Goal: Task Accomplishment & Management: Use online tool/utility

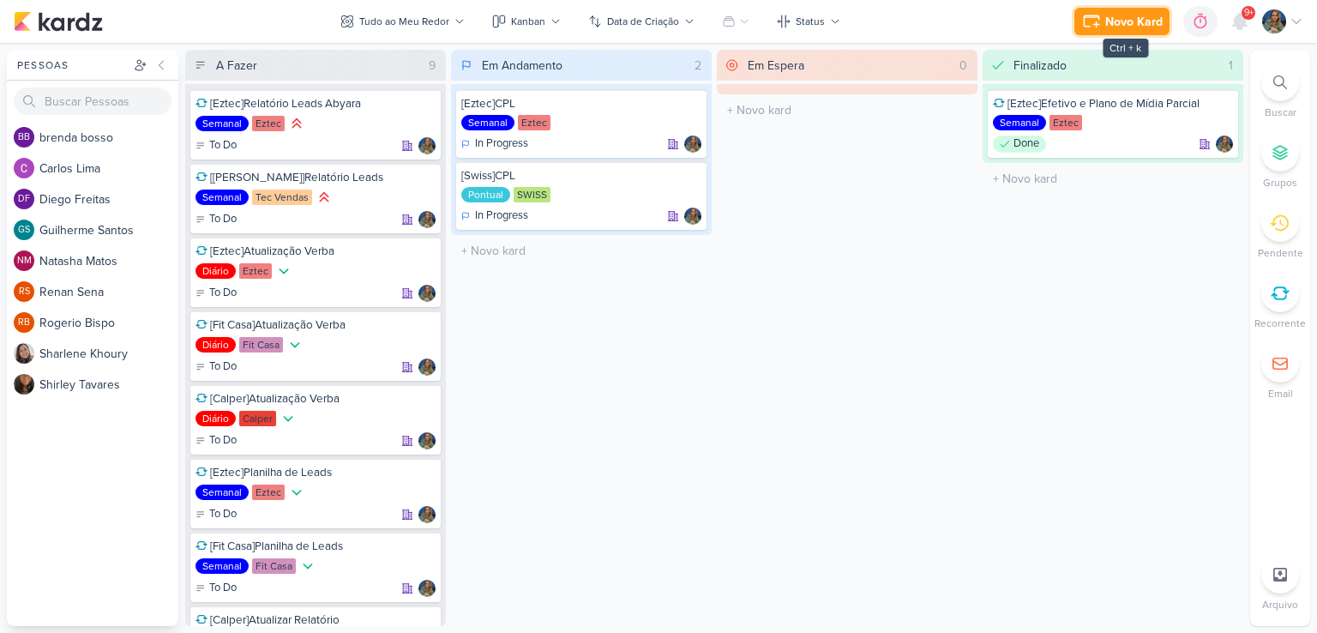
click at [1115, 23] on div "Novo Kard" at bounding box center [1134, 22] width 57 height 18
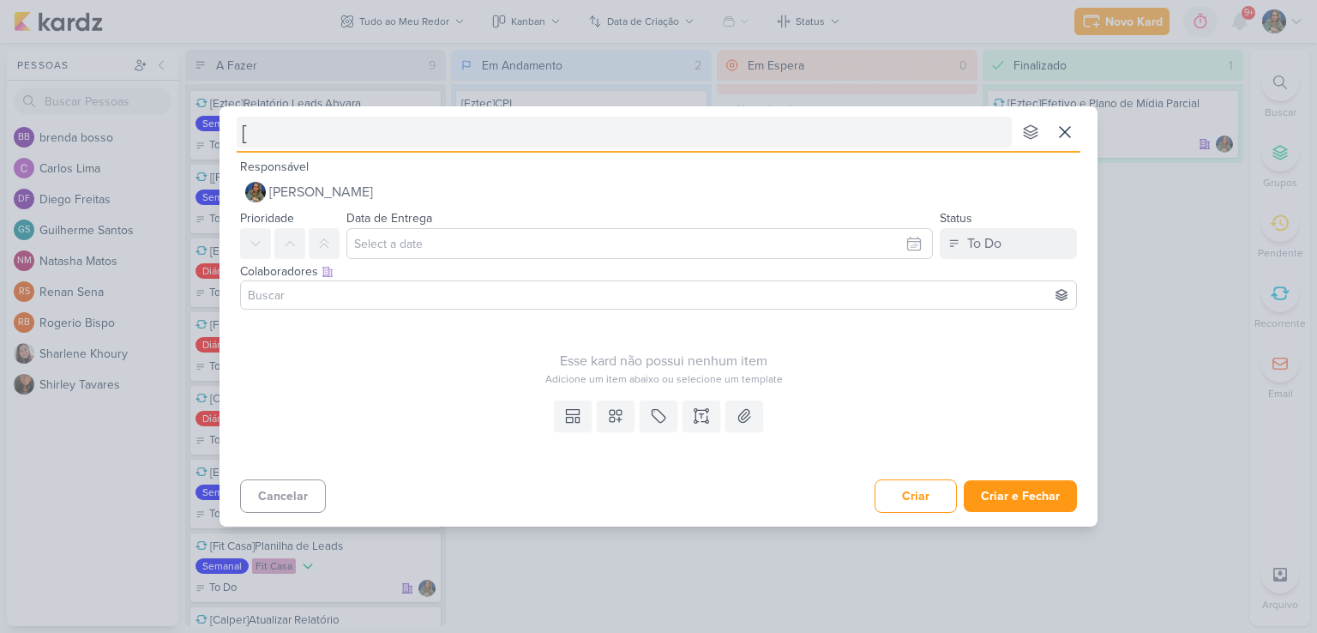
type input "[E"
type input "[Eztec"
type input "[Eztec]A"
type input "[Eztec]Atua"
type input "[Eztec]Atualizar Rep"
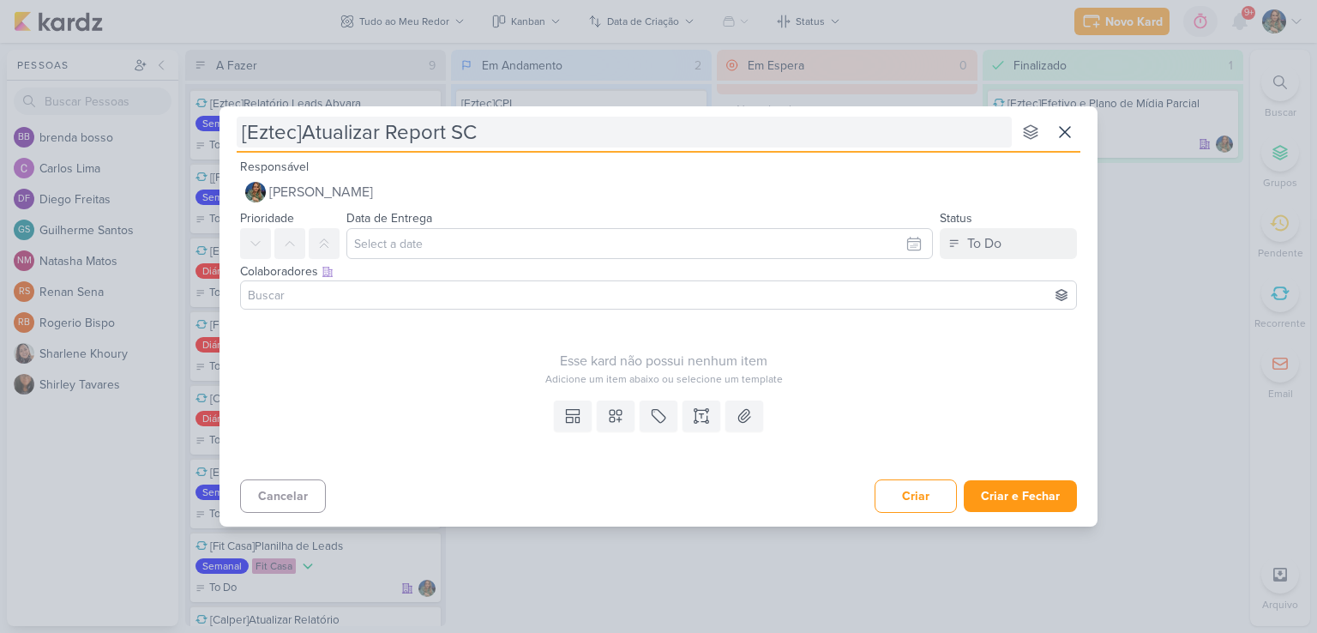
type input "[Eztec]Atualizar Report SCS"
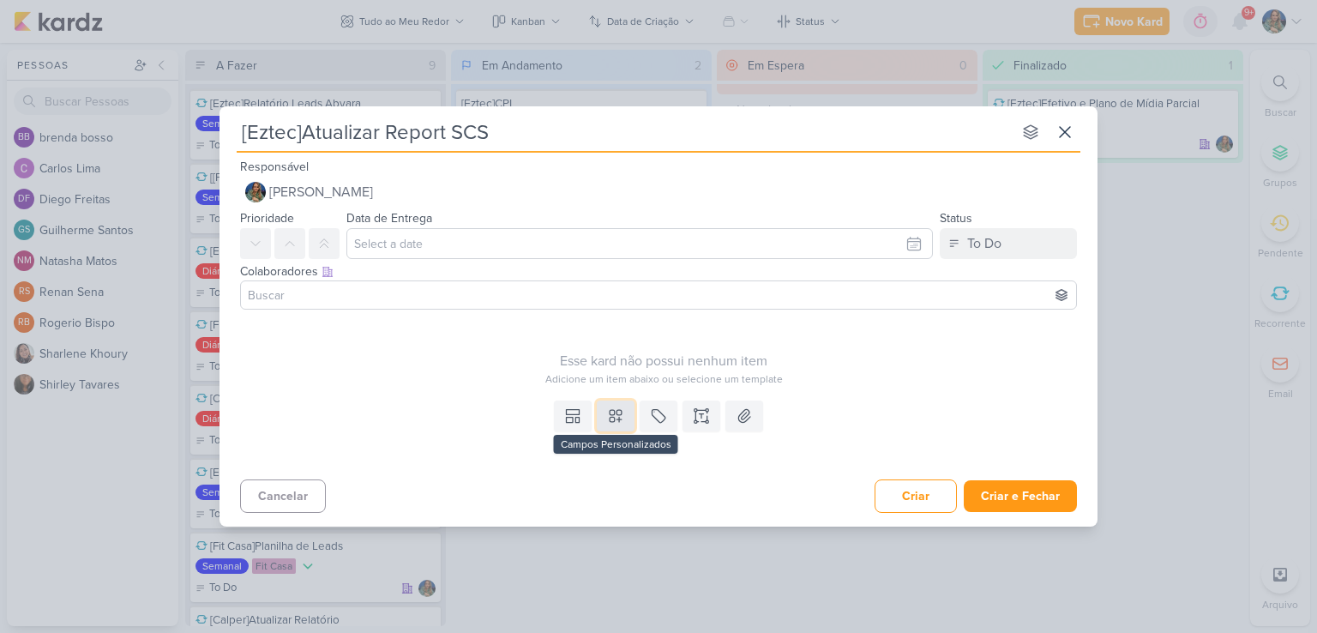
click at [625, 413] on button at bounding box center [616, 416] width 38 height 31
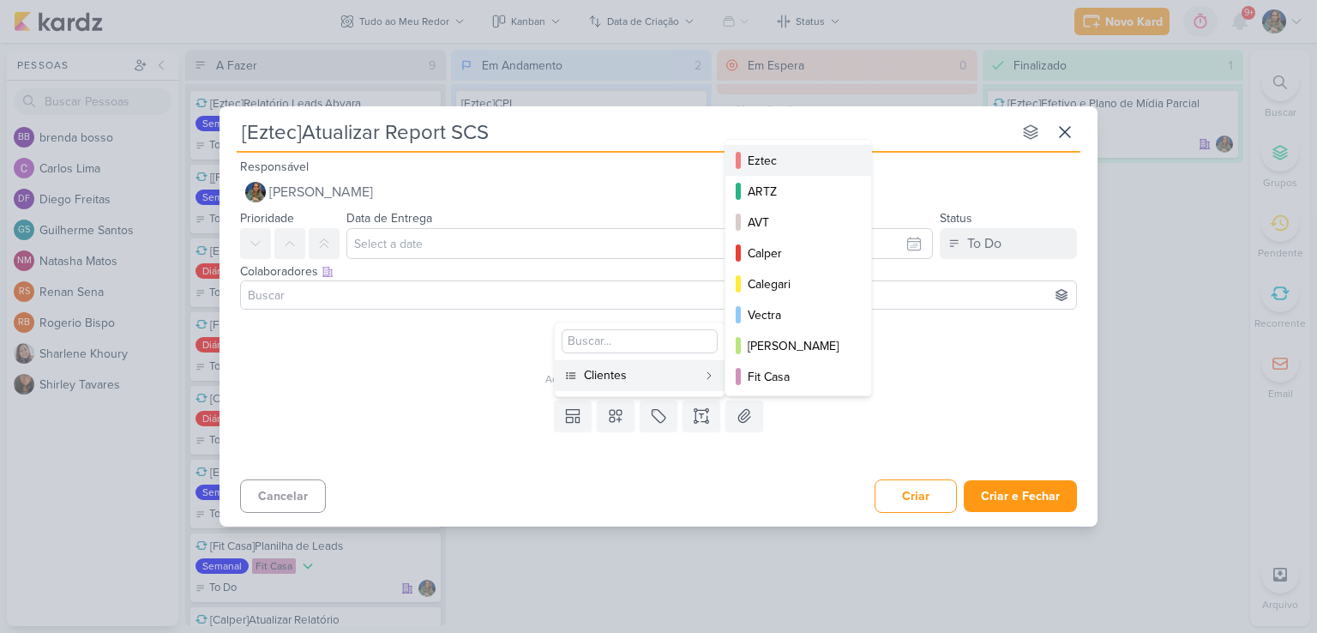
click at [770, 156] on div "Eztec" at bounding box center [799, 161] width 103 height 18
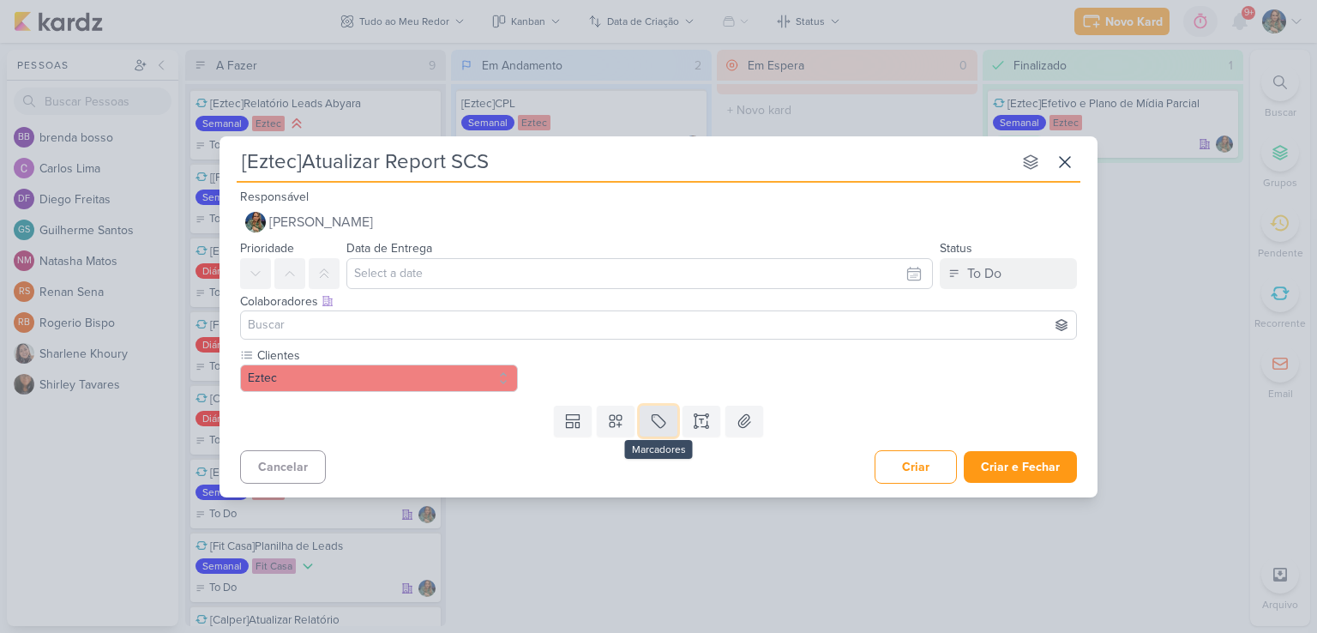
click at [651, 416] on icon at bounding box center [658, 421] width 17 height 17
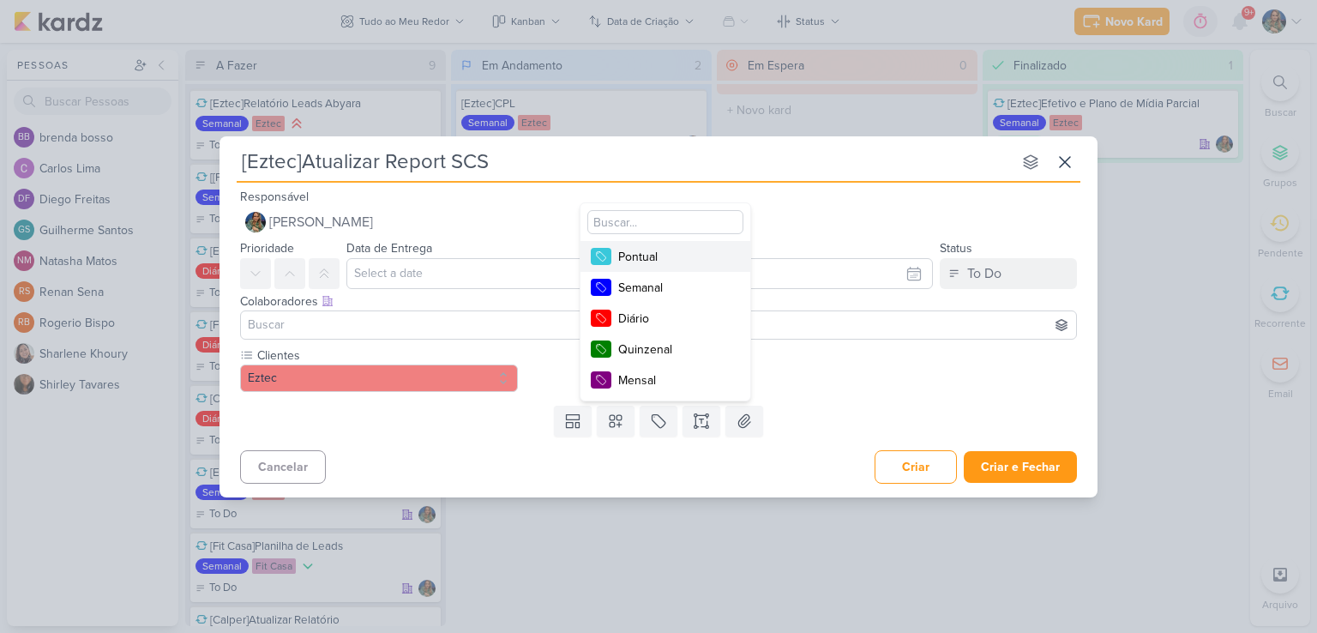
click at [667, 252] on div "Pontual" at bounding box center [673, 257] width 111 height 18
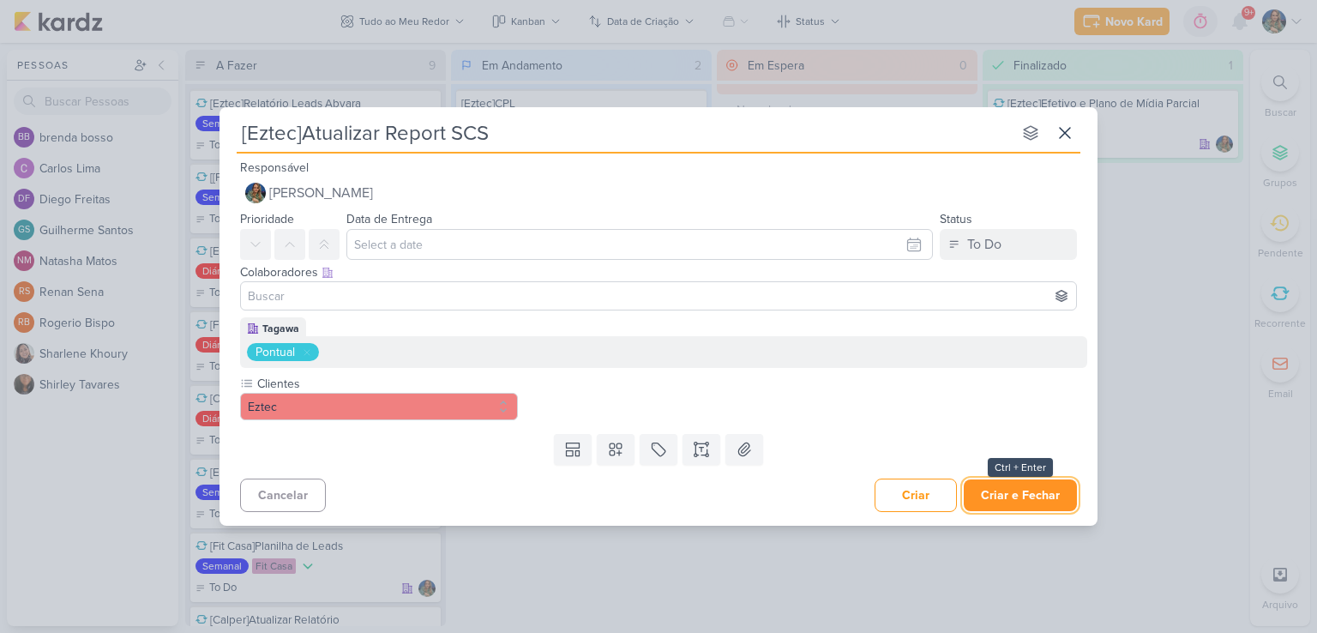
click at [1039, 498] on button "Criar e Fechar" at bounding box center [1020, 495] width 113 height 32
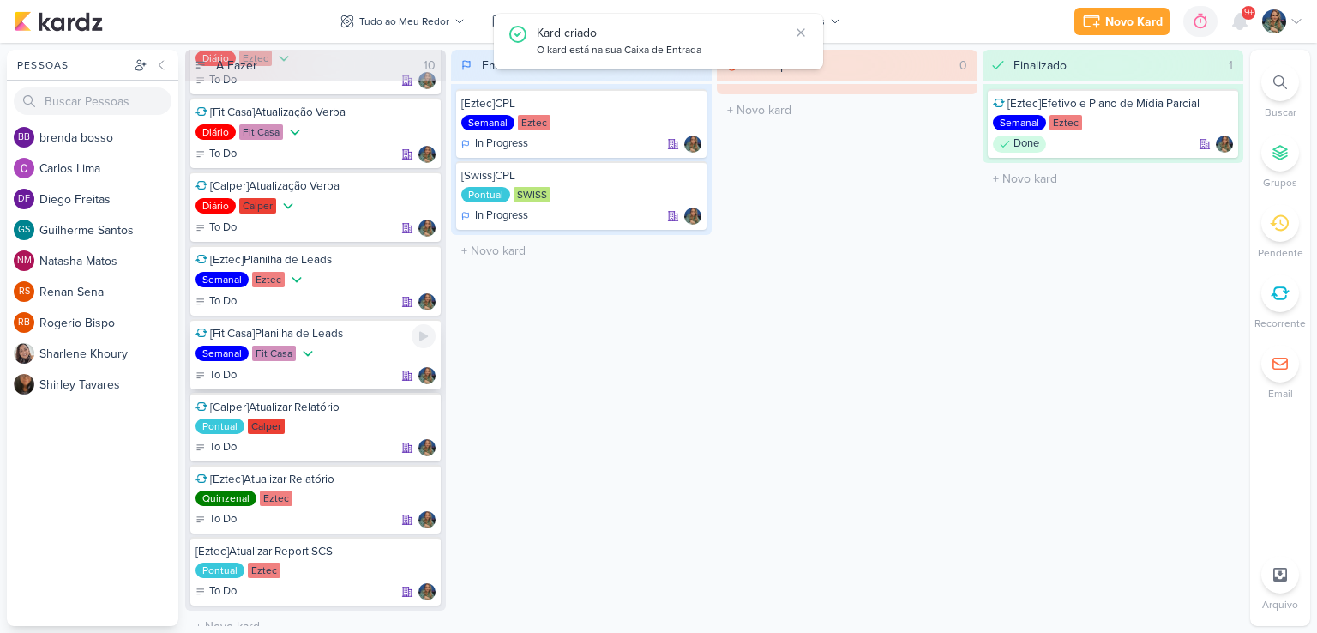
scroll to position [226, 0]
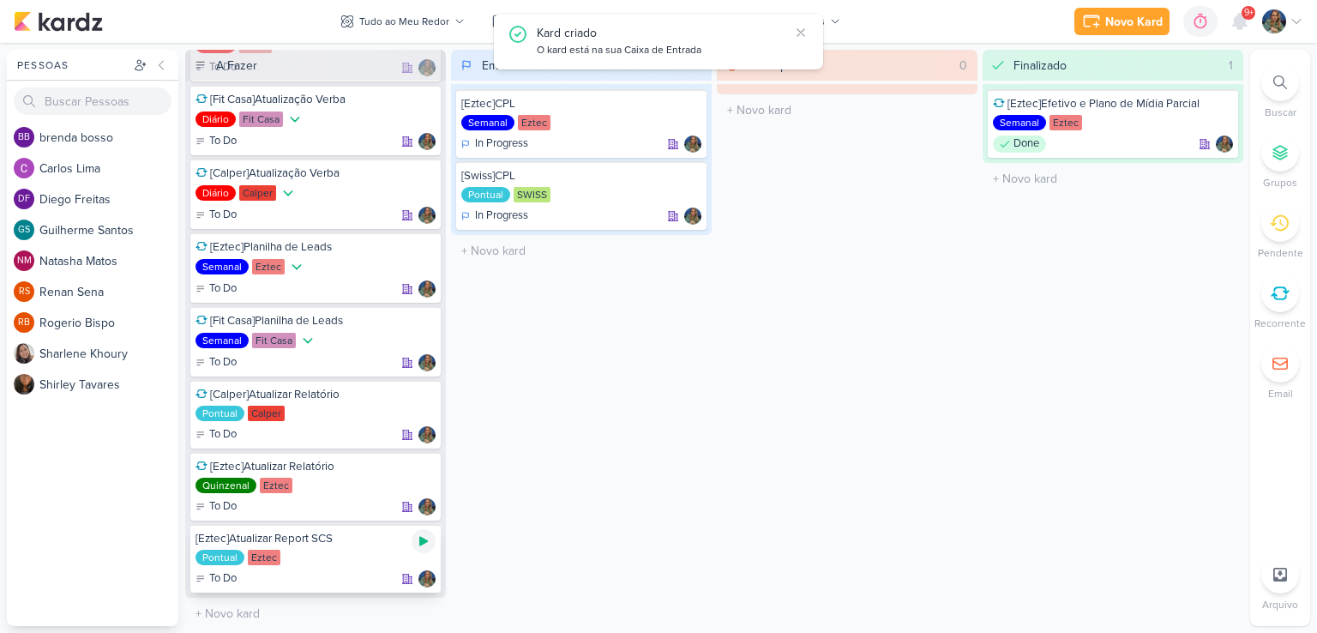
click at [429, 545] on div at bounding box center [424, 541] width 24 height 24
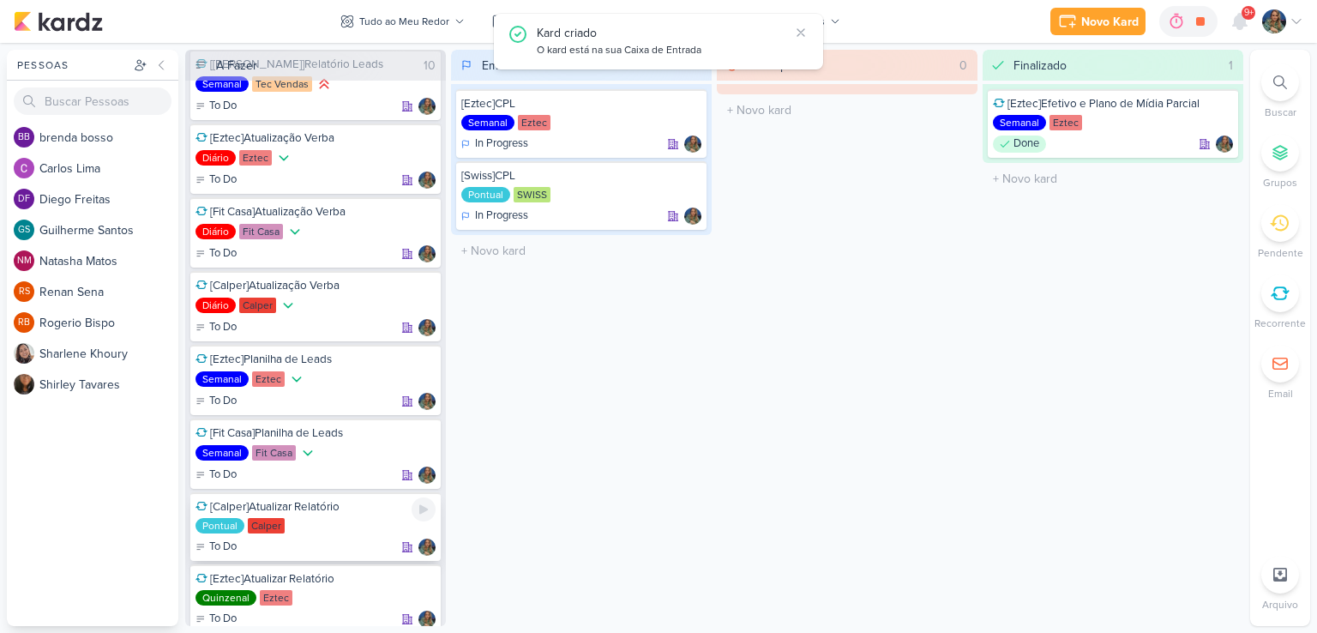
scroll to position [0, 0]
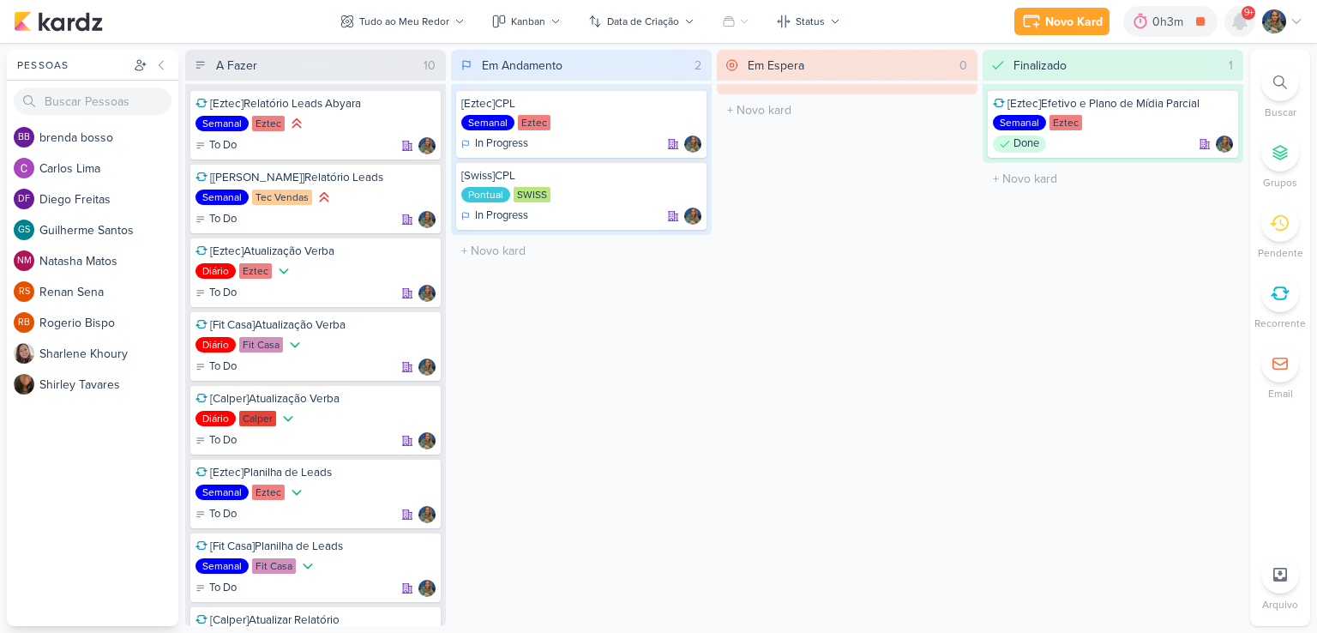
click at [1240, 23] on icon at bounding box center [1240, 21] width 14 height 15
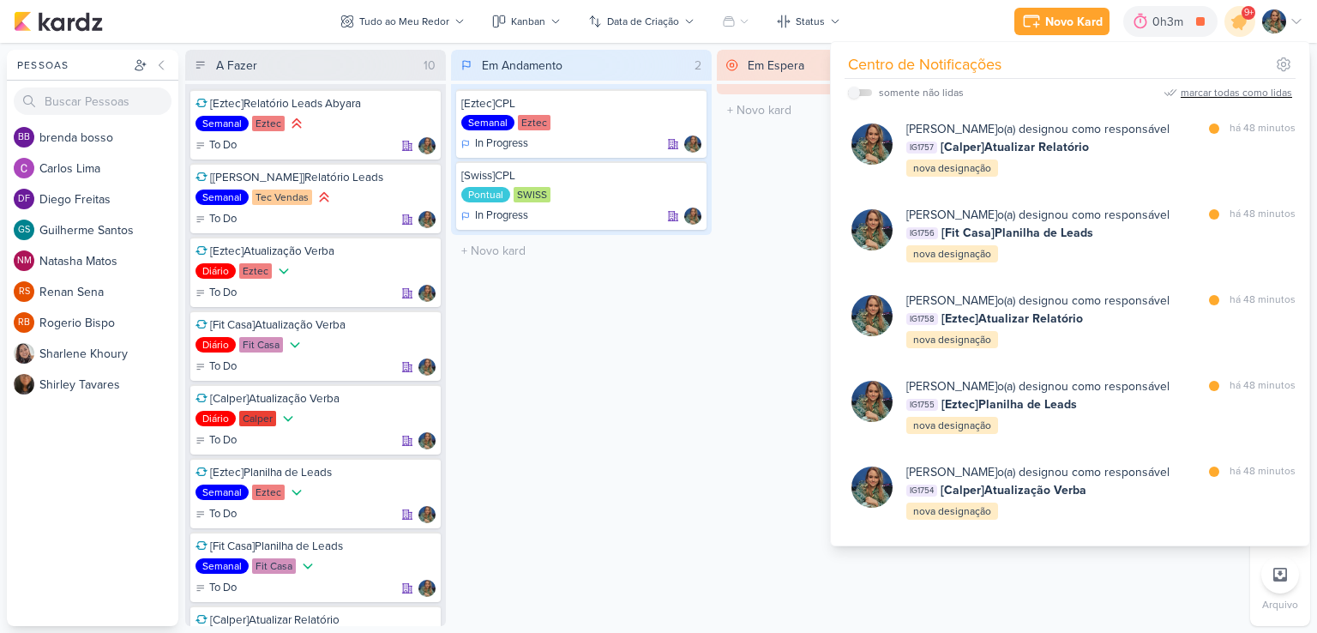
click at [1230, 93] on div "marcar todas como lidas" at bounding box center [1236, 92] width 111 height 15
click at [798, 210] on div "Em Espera 0 O título do kard deve ter menos que 100 caracteres" at bounding box center [847, 338] width 261 height 576
